Goal: Information Seeking & Learning: Stay updated

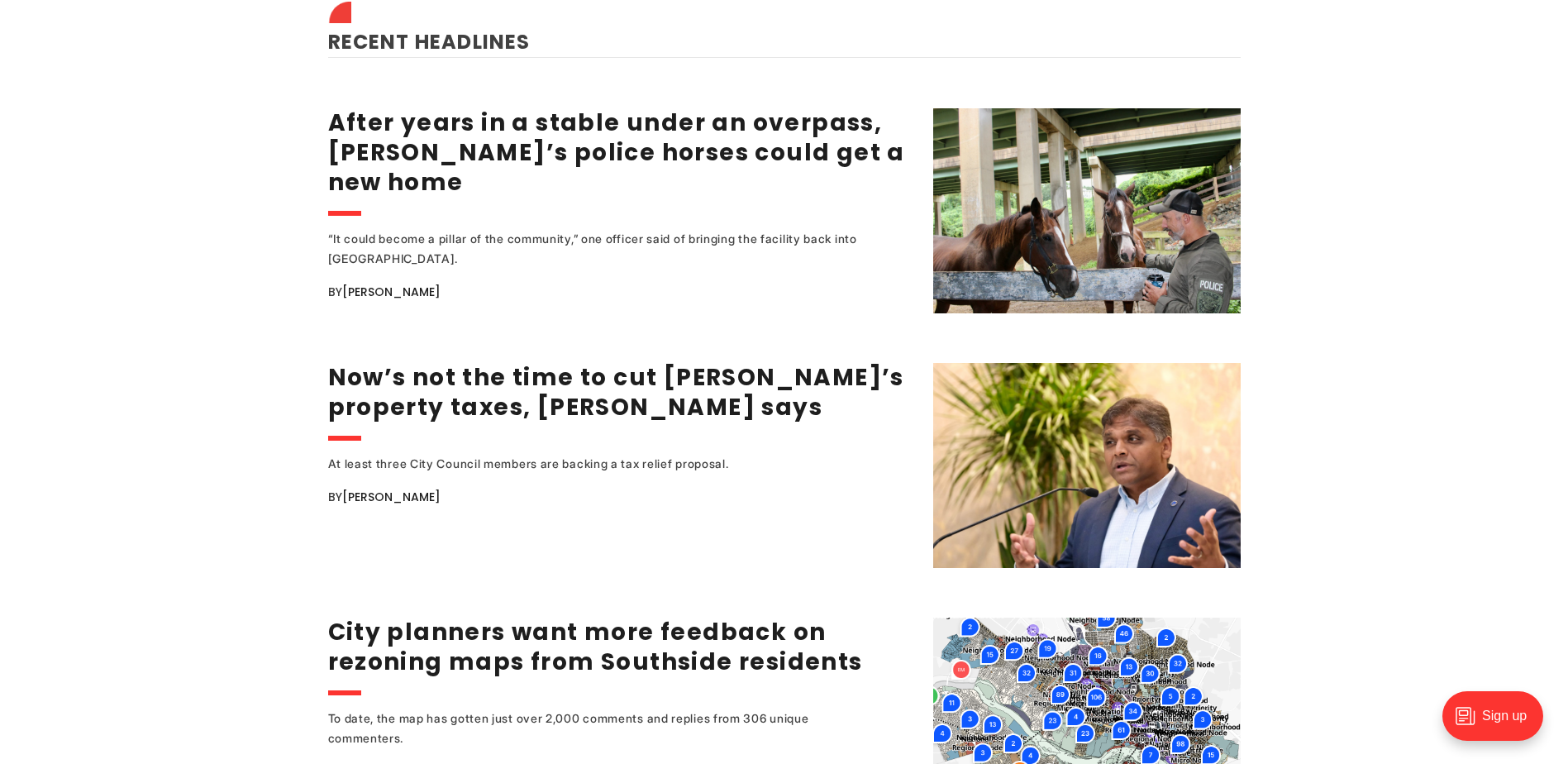
scroll to position [2150, 0]
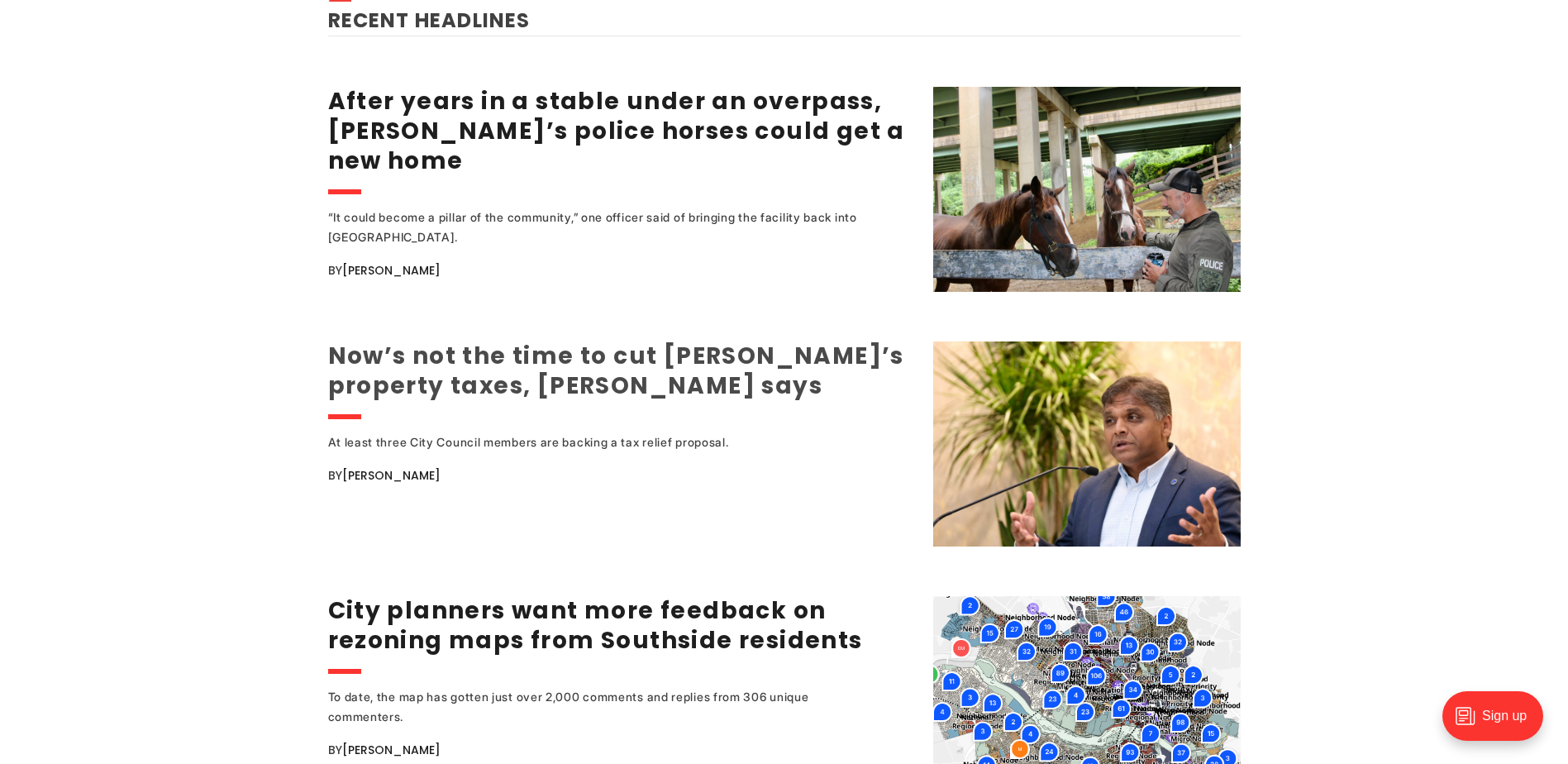
click at [628, 357] on link "Now’s not the time to cut [PERSON_NAME]’s property taxes, [PERSON_NAME] says" at bounding box center [616, 371] width 576 height 62
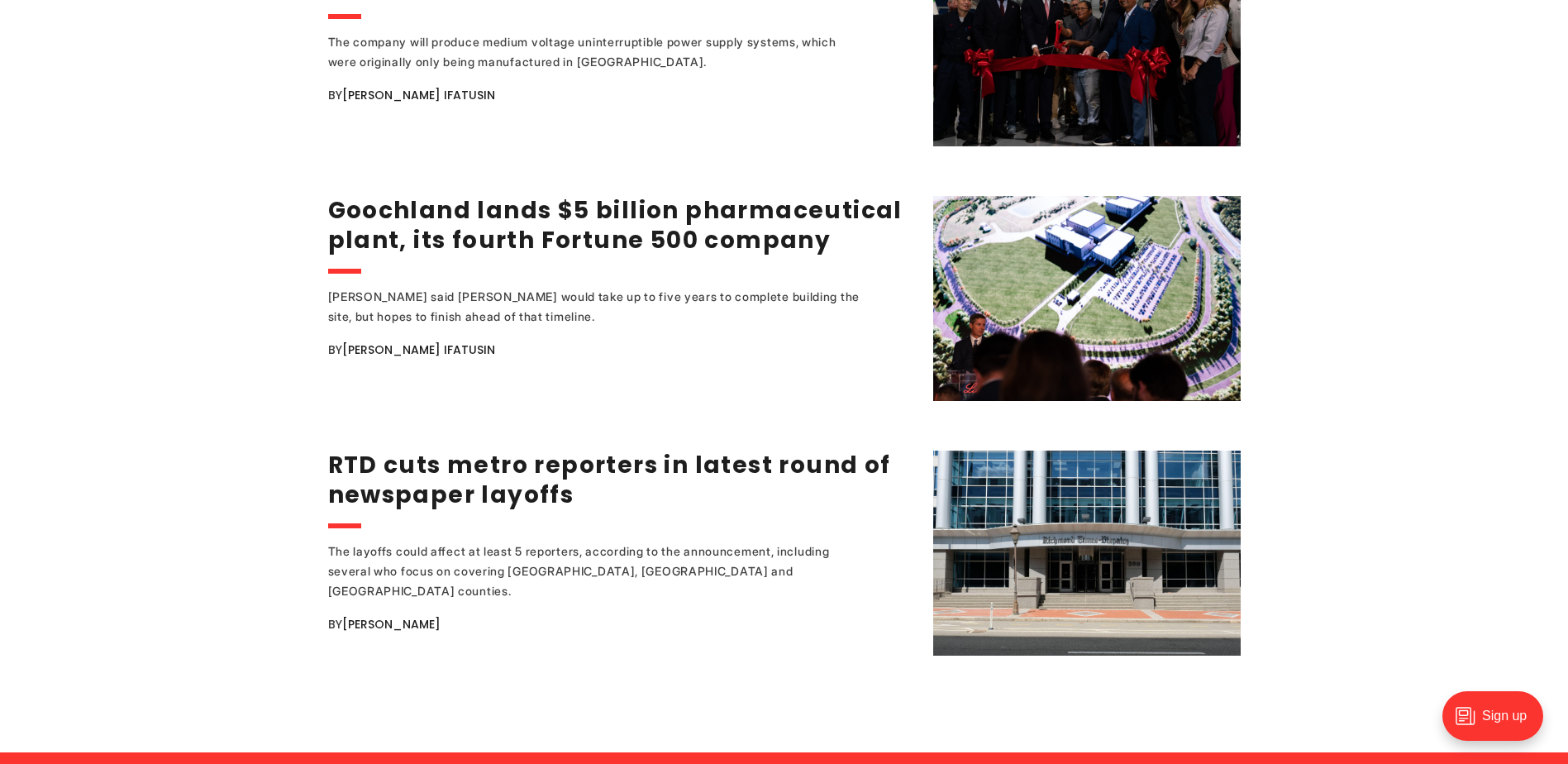
scroll to position [3142, 0]
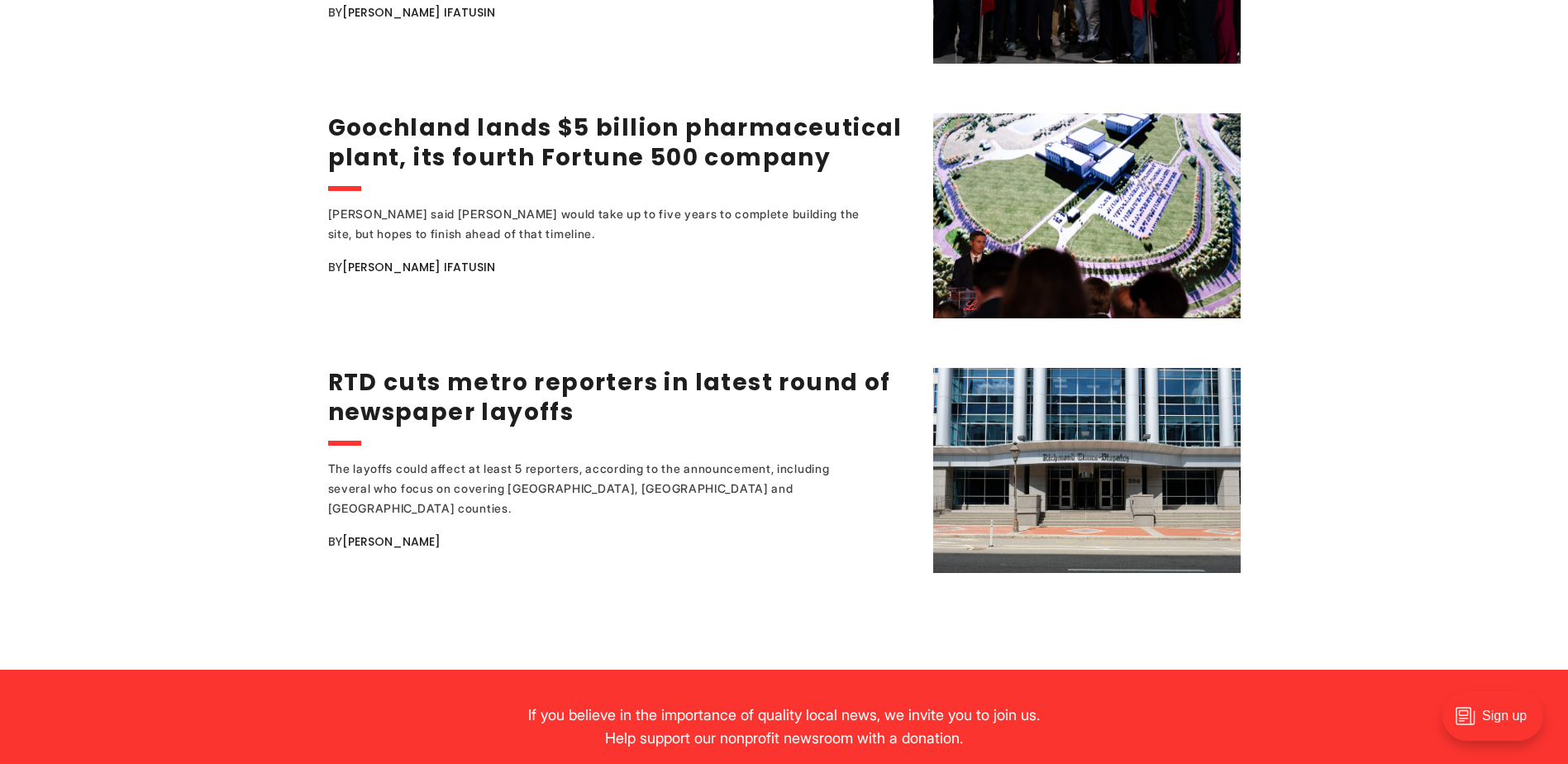
drag, startPoint x: 584, startPoint y: 497, endPoint x: 549, endPoint y: 487, distance: 36.4
click at [549, 487] on div "The layoffs could affect at least 5 reporters, according to the announcement, i…" at bounding box center [621, 516] width 584 height 114
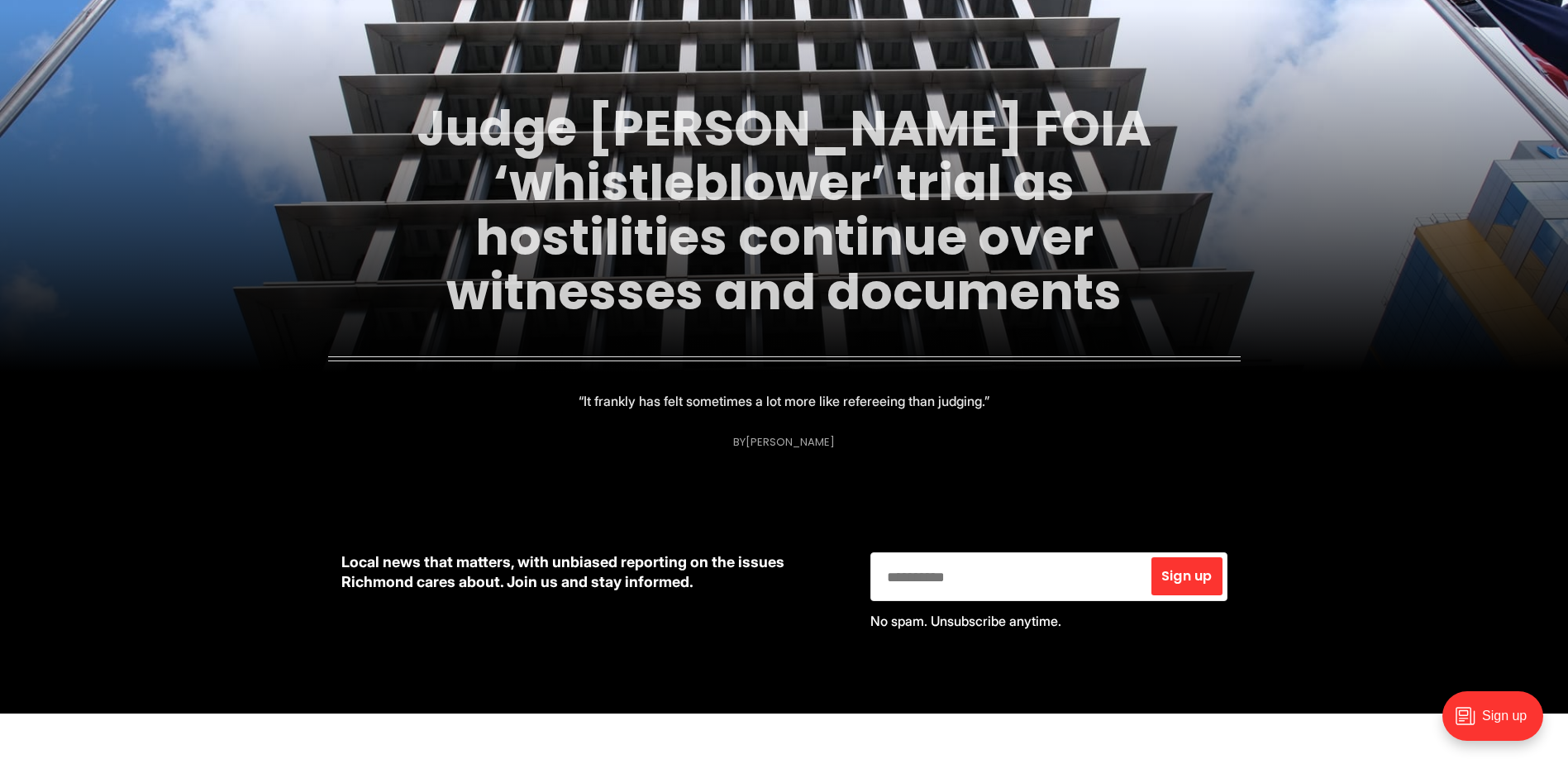
scroll to position [248, 0]
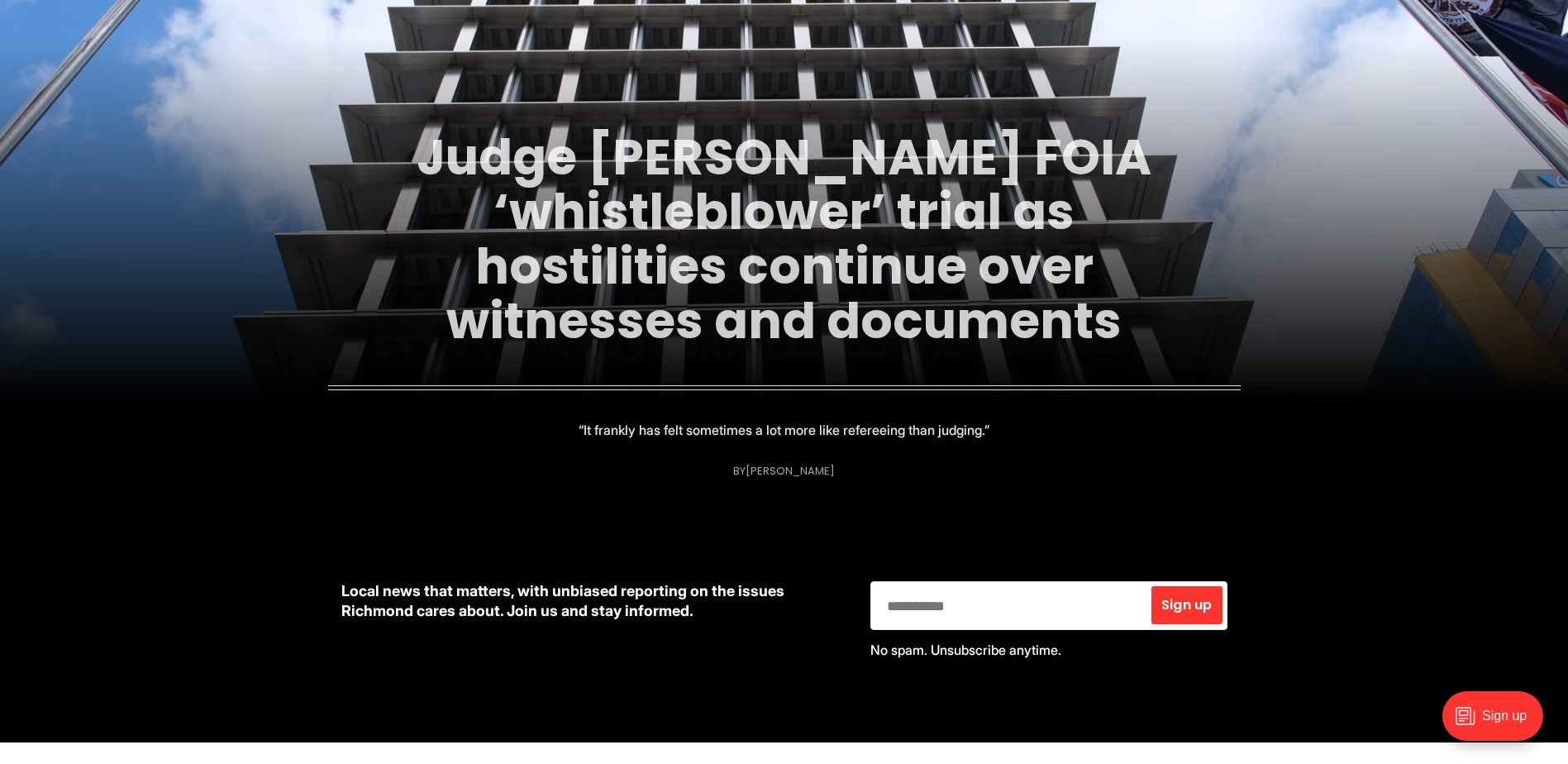
click at [882, 267] on link "Judge [PERSON_NAME] FOIA ‘whistleblower’ trial as hostilities continue over wit…" at bounding box center [784, 238] width 735 height 233
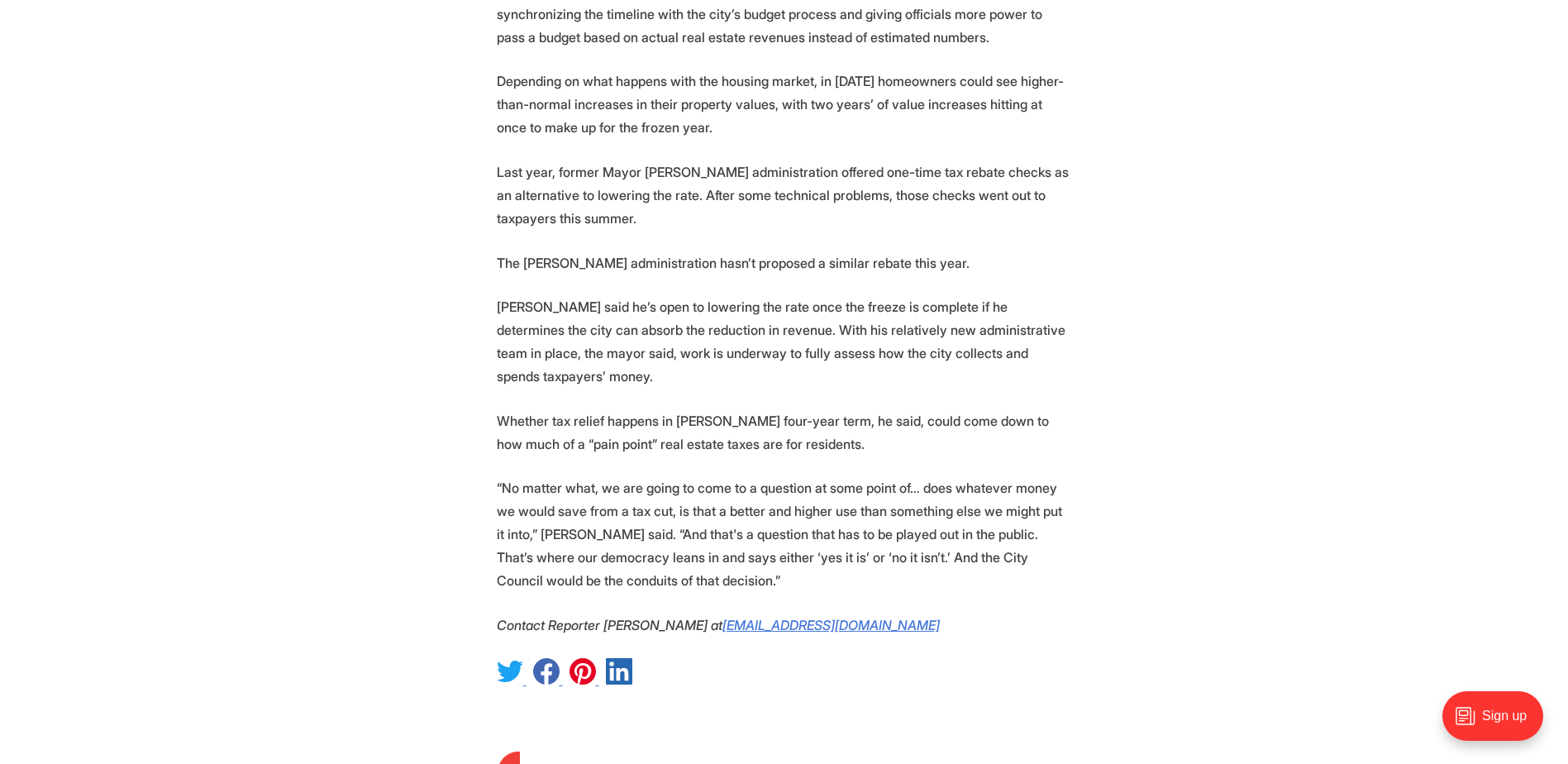
scroll to position [3142, 0]
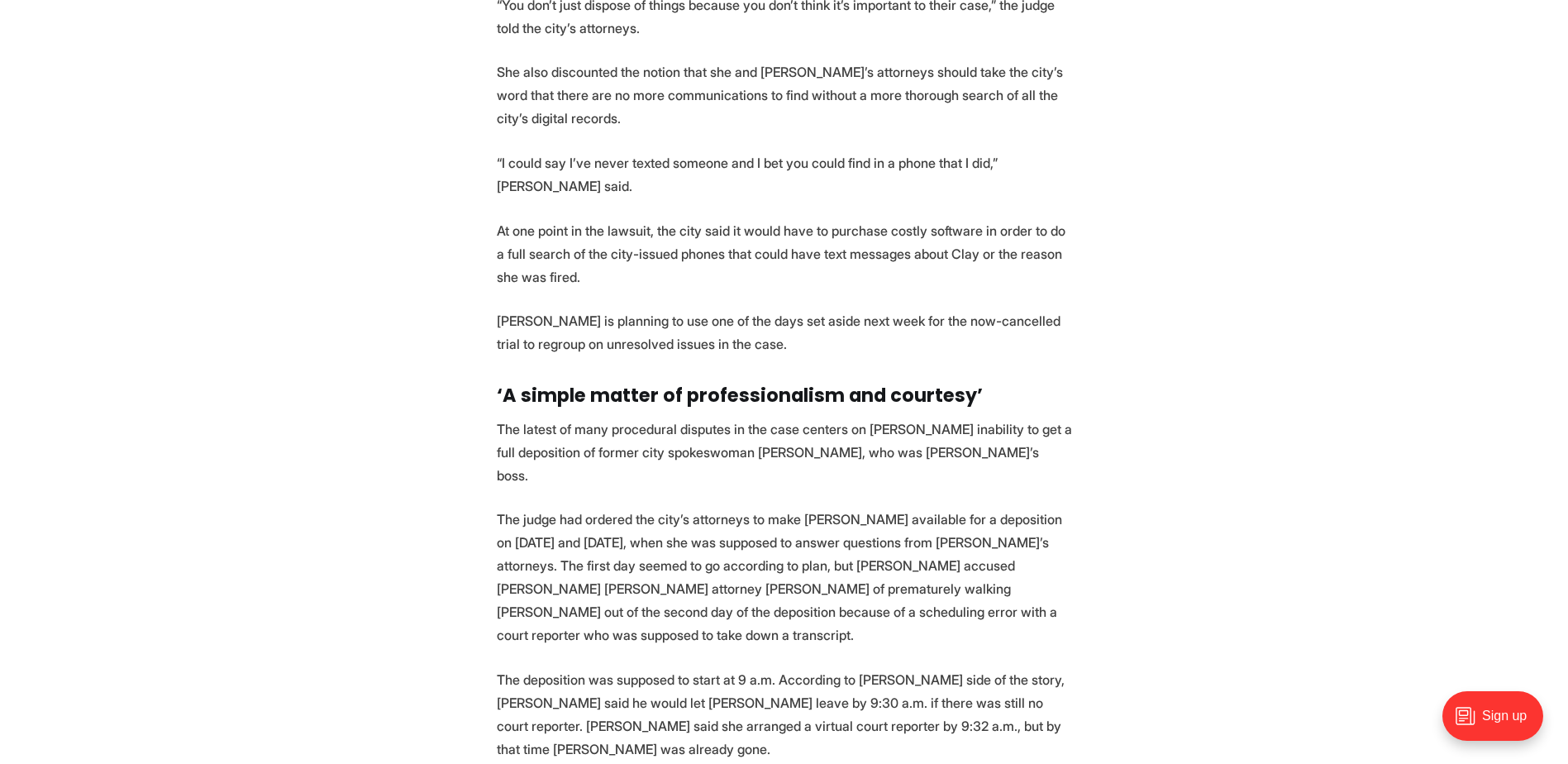
scroll to position [2977, 0]
